Goal: Task Accomplishment & Management: Use online tool/utility

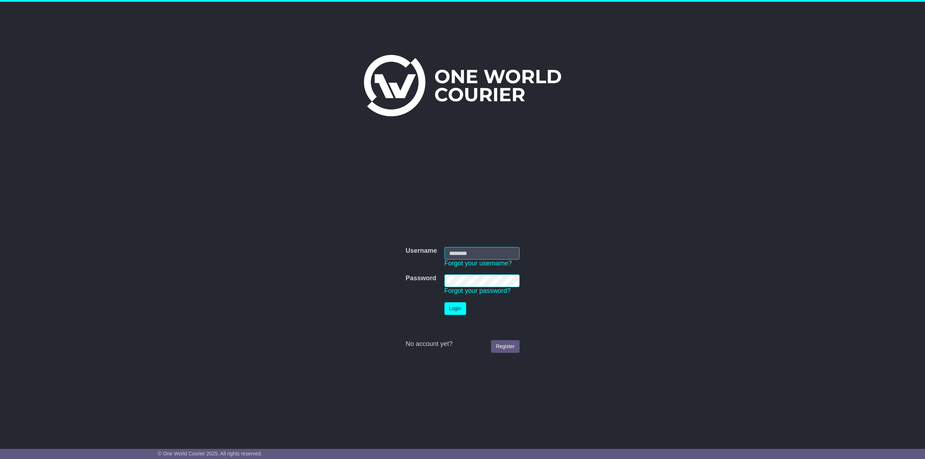
type input "**********"
click at [457, 306] on button "Login" at bounding box center [455, 308] width 22 height 13
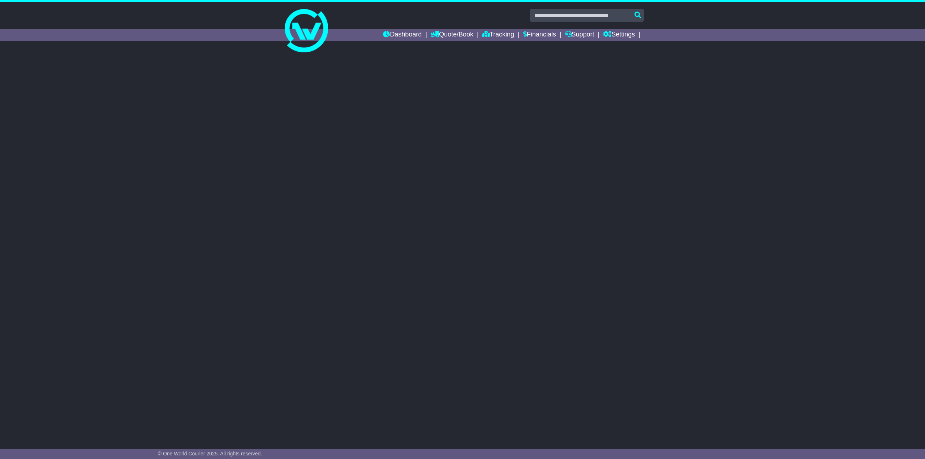
select select "**"
